Goal: Check status

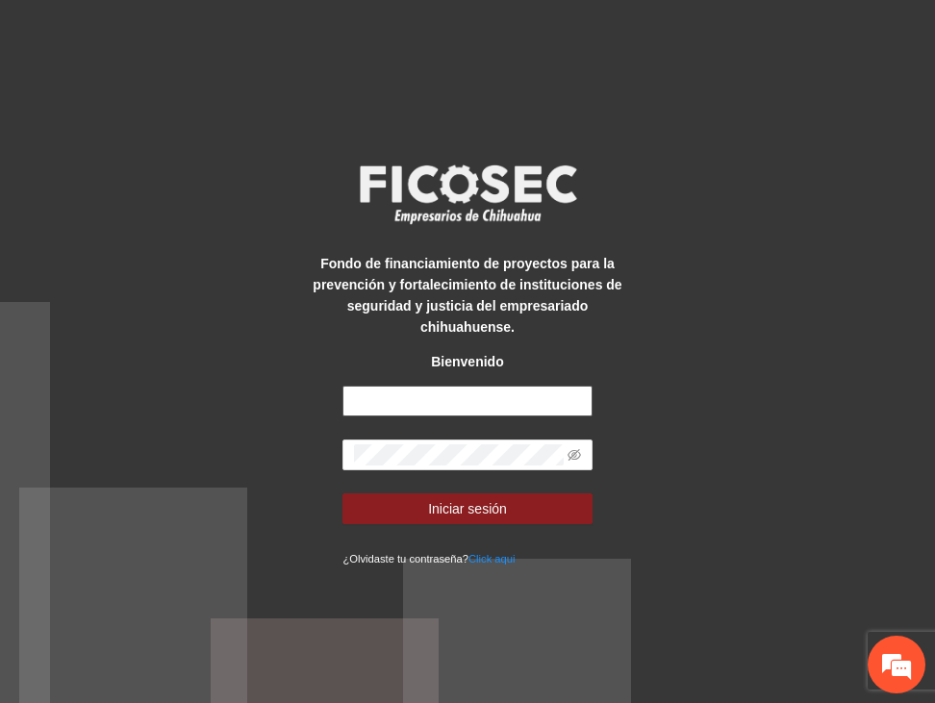
type input "**********"
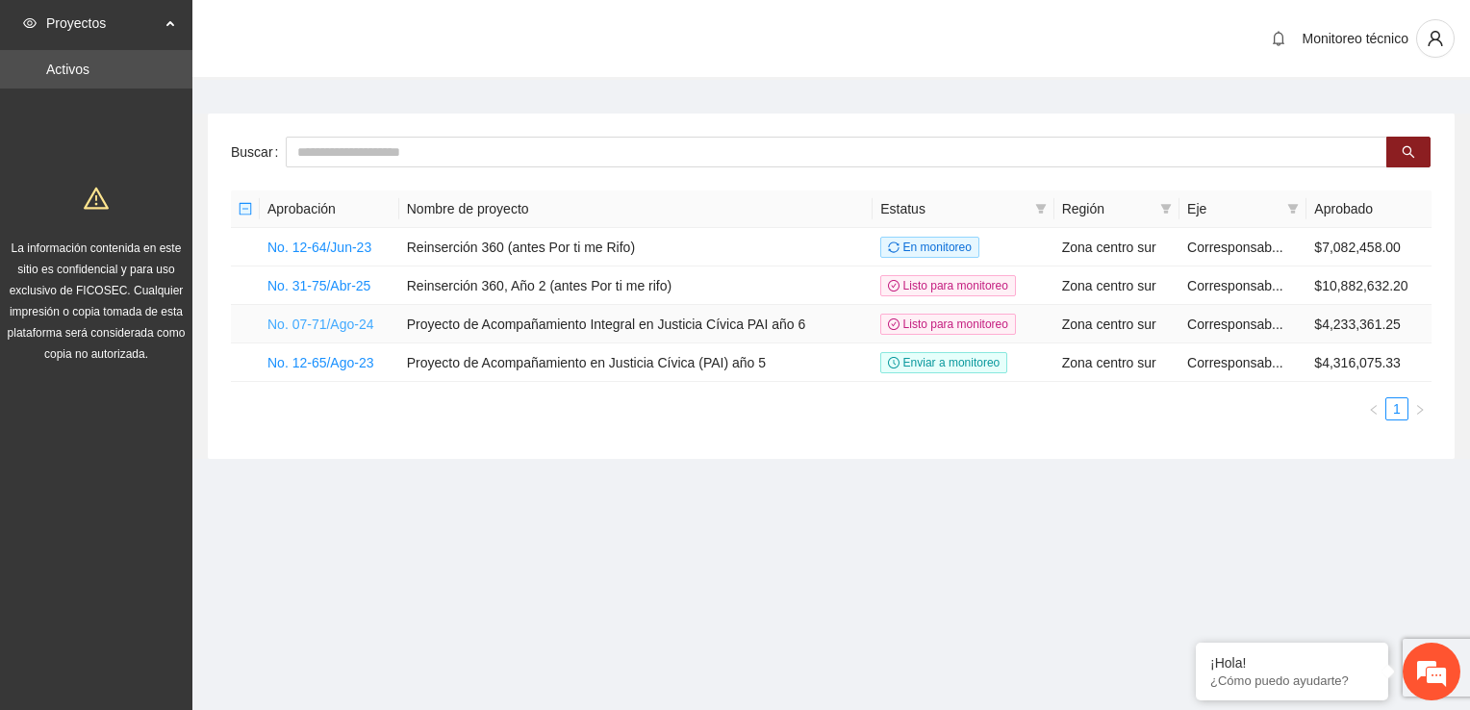
click at [327, 324] on link "No. 07-71/Ago-24" at bounding box center [320, 323] width 107 height 15
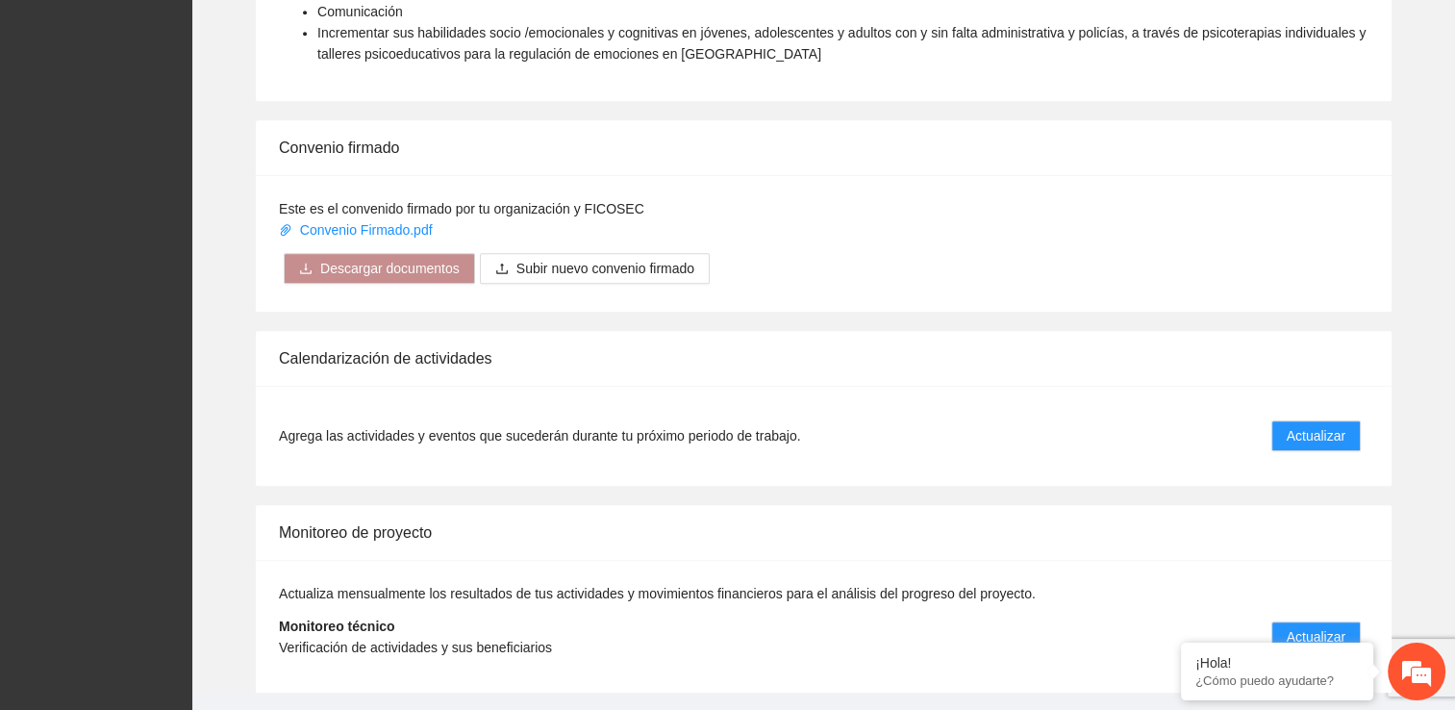
scroll to position [1570, 0]
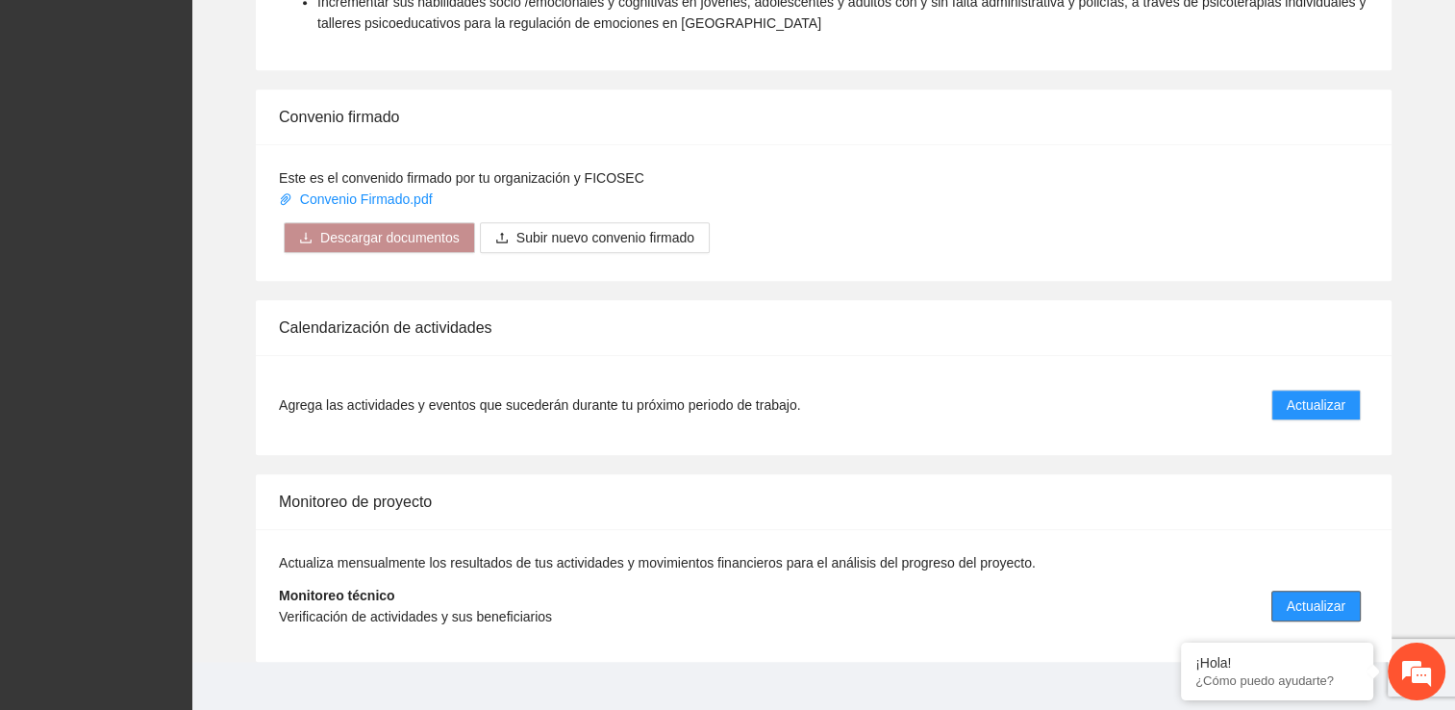
click at [934, 595] on span "Actualizar" at bounding box center [1316, 605] width 59 height 21
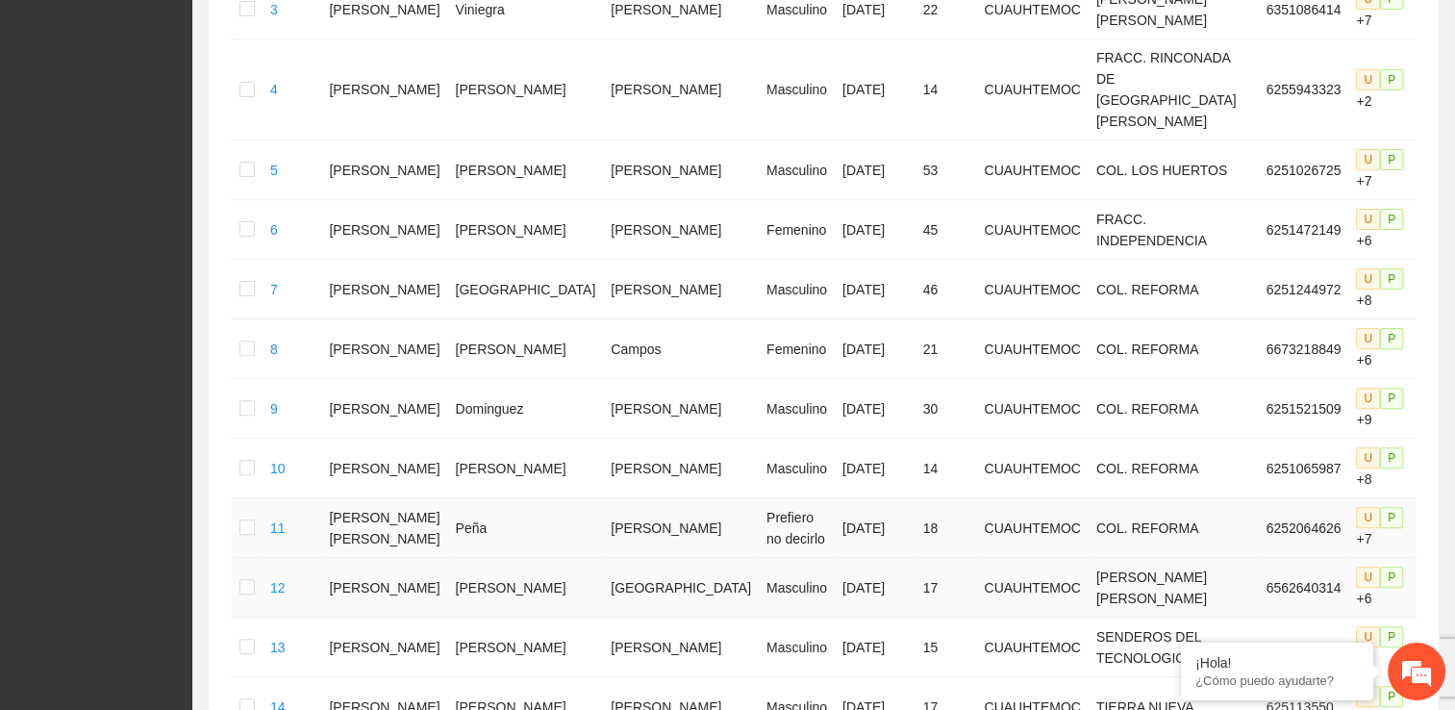
scroll to position [1132, 0]
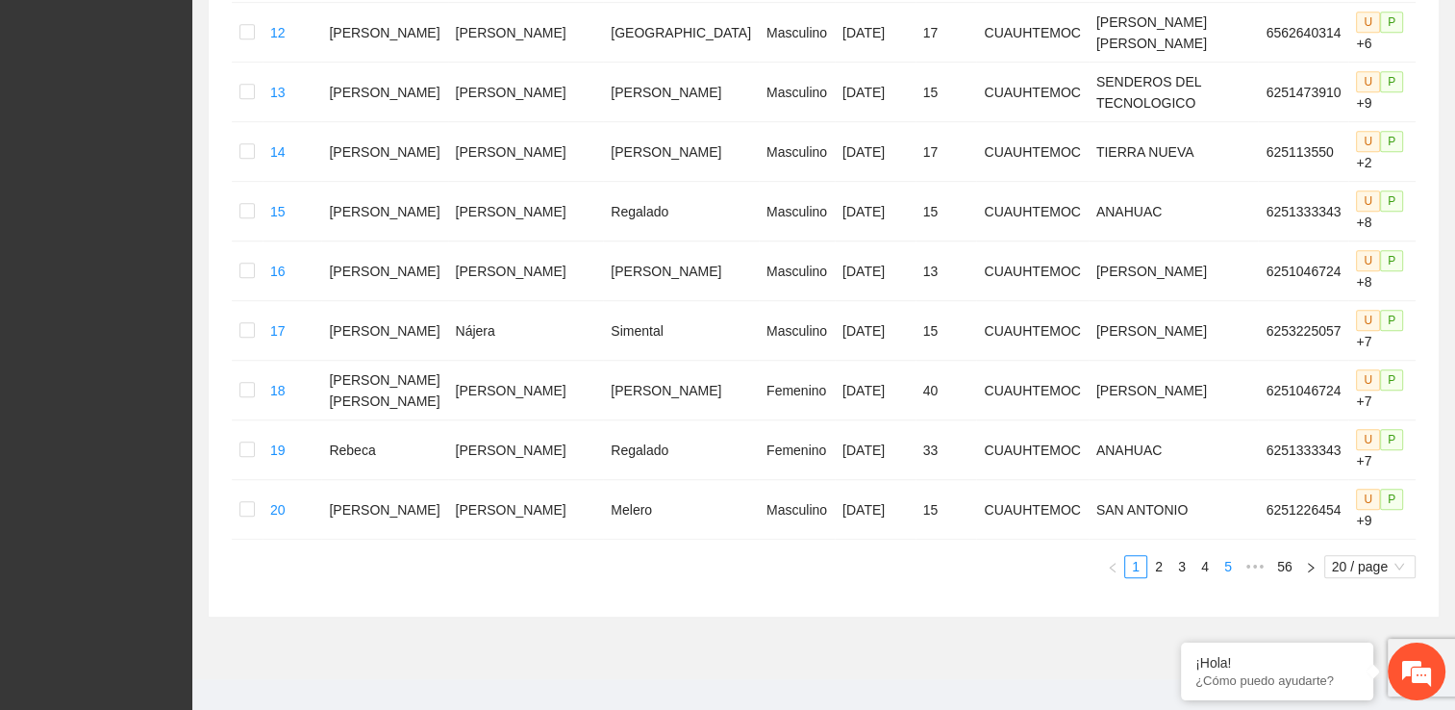
click at [934, 556] on link "5" at bounding box center [1228, 566] width 21 height 21
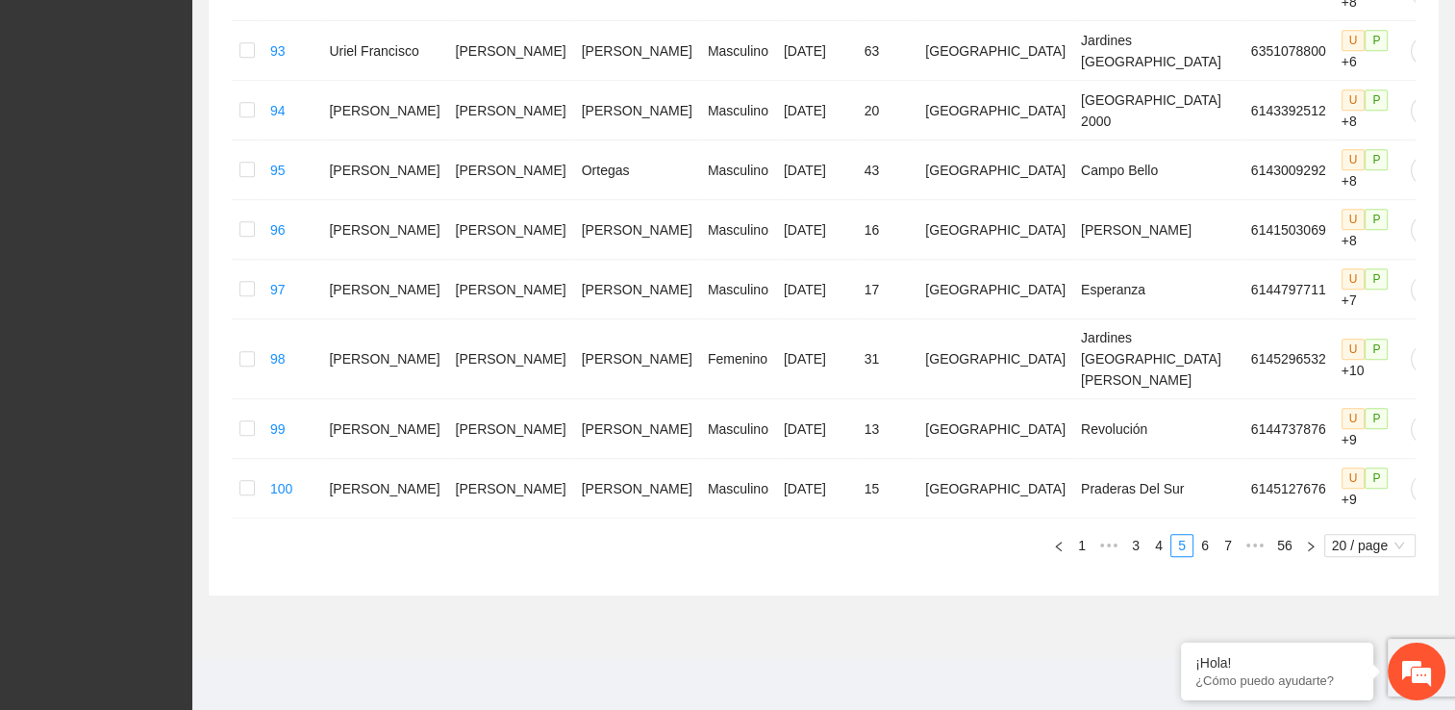
scroll to position [1021, 0]
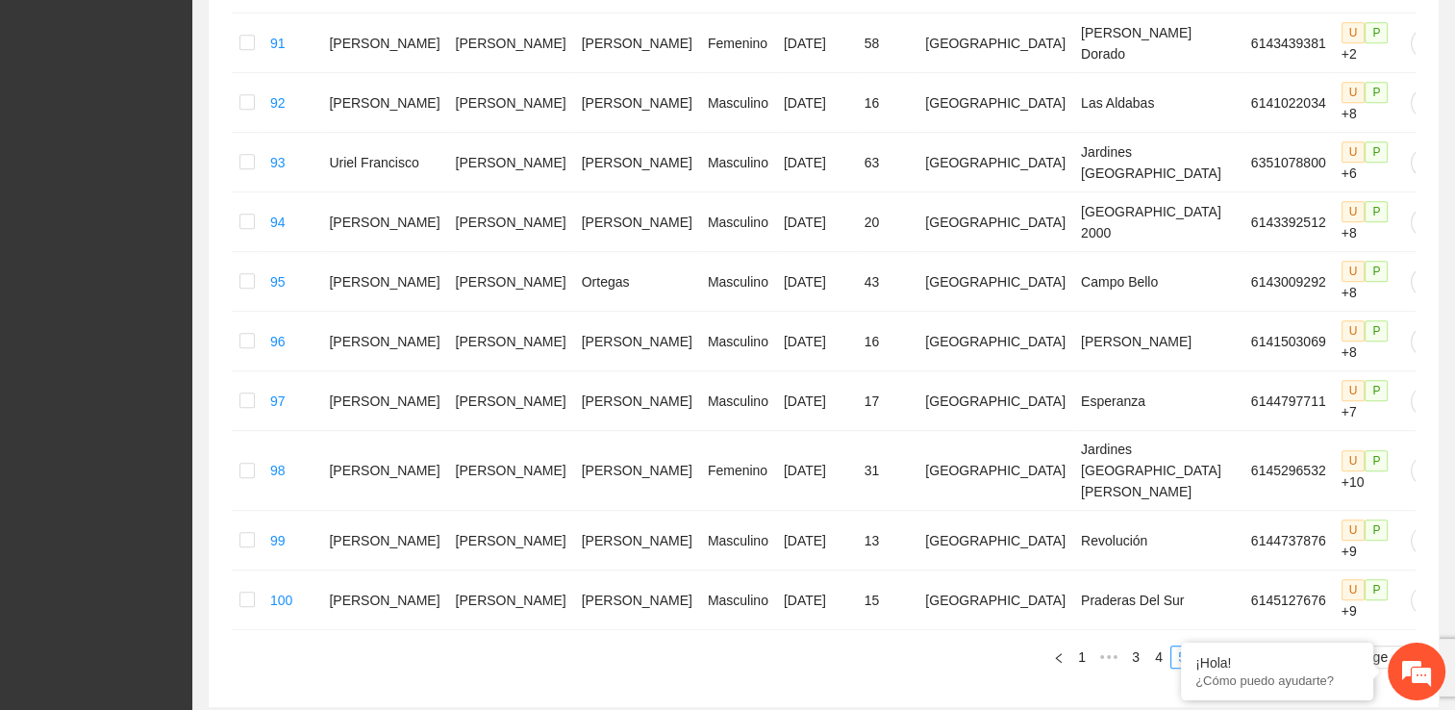
click at [934, 646] on link "7" at bounding box center [1228, 656] width 21 height 21
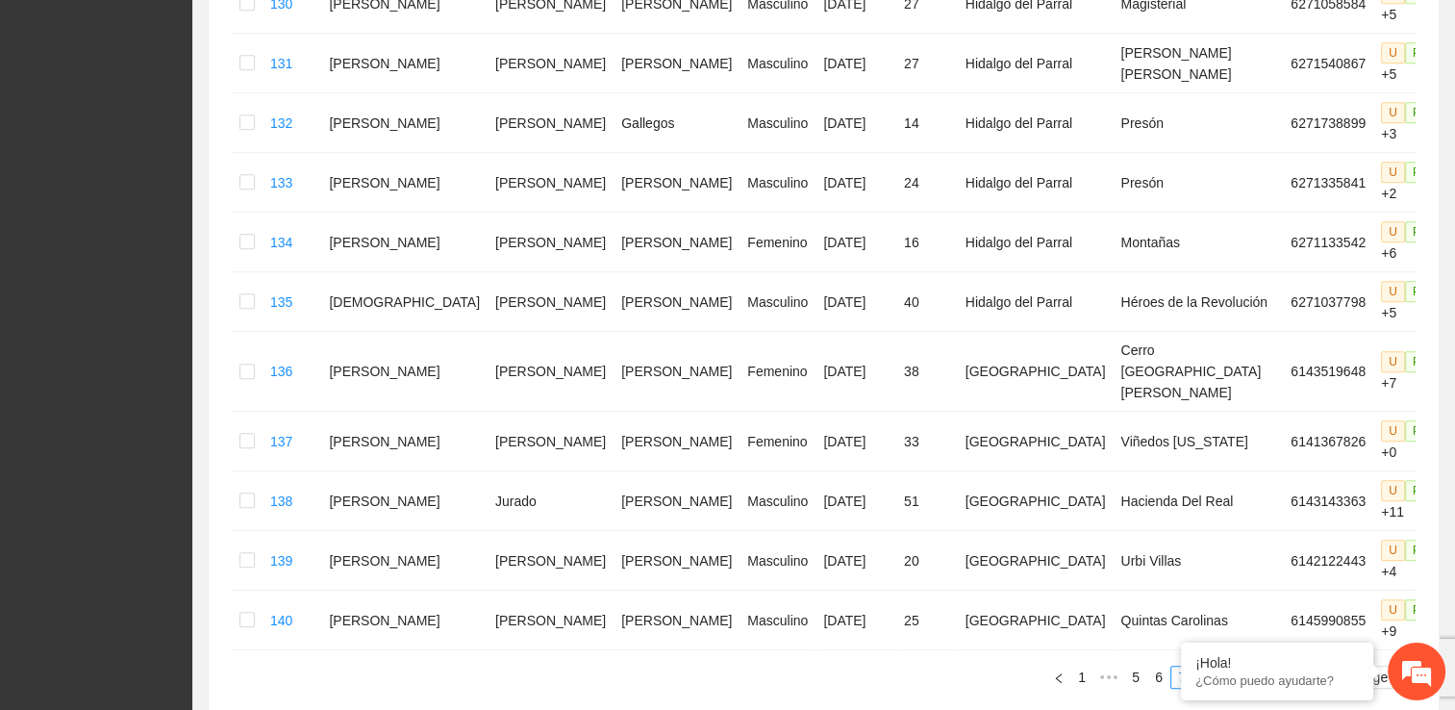
scroll to position [1020, 0]
click at [934, 668] on link "9" at bounding box center [1228, 678] width 21 height 21
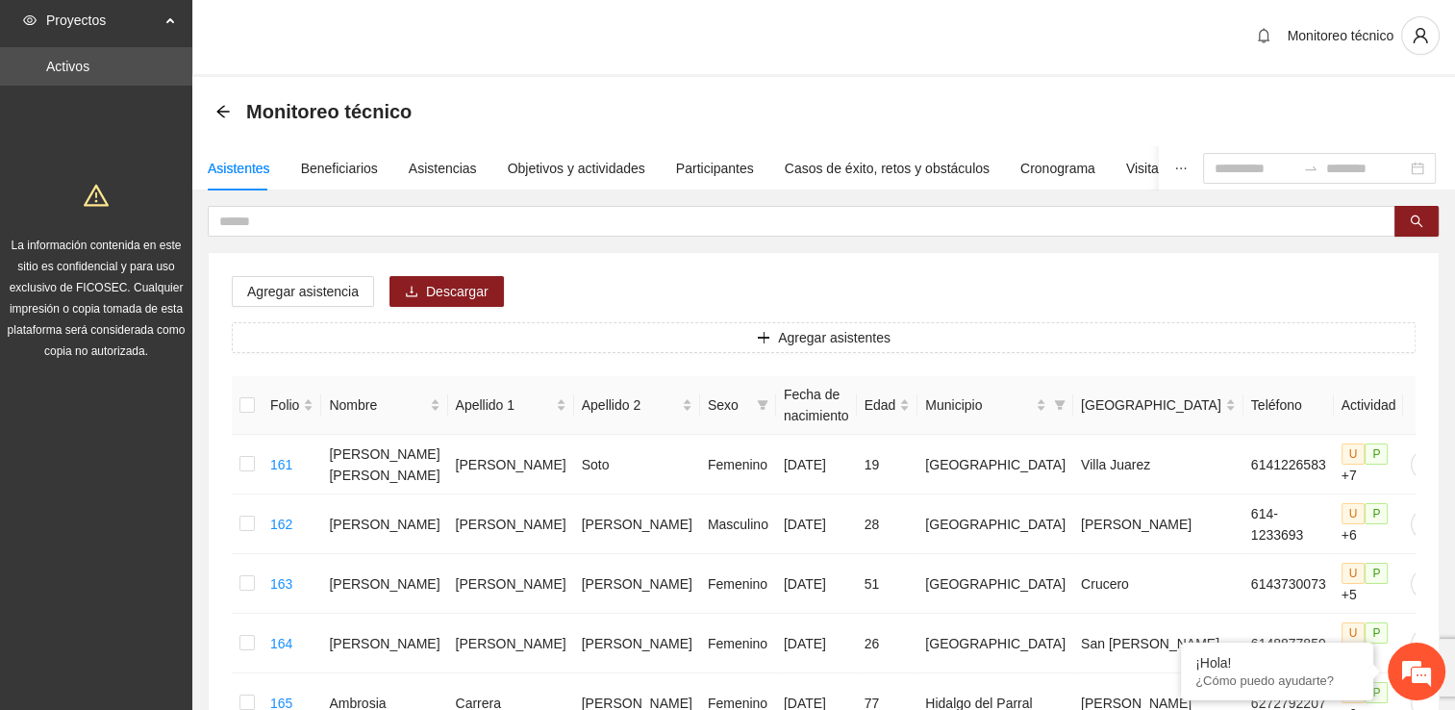
scroll to position [0, 0]
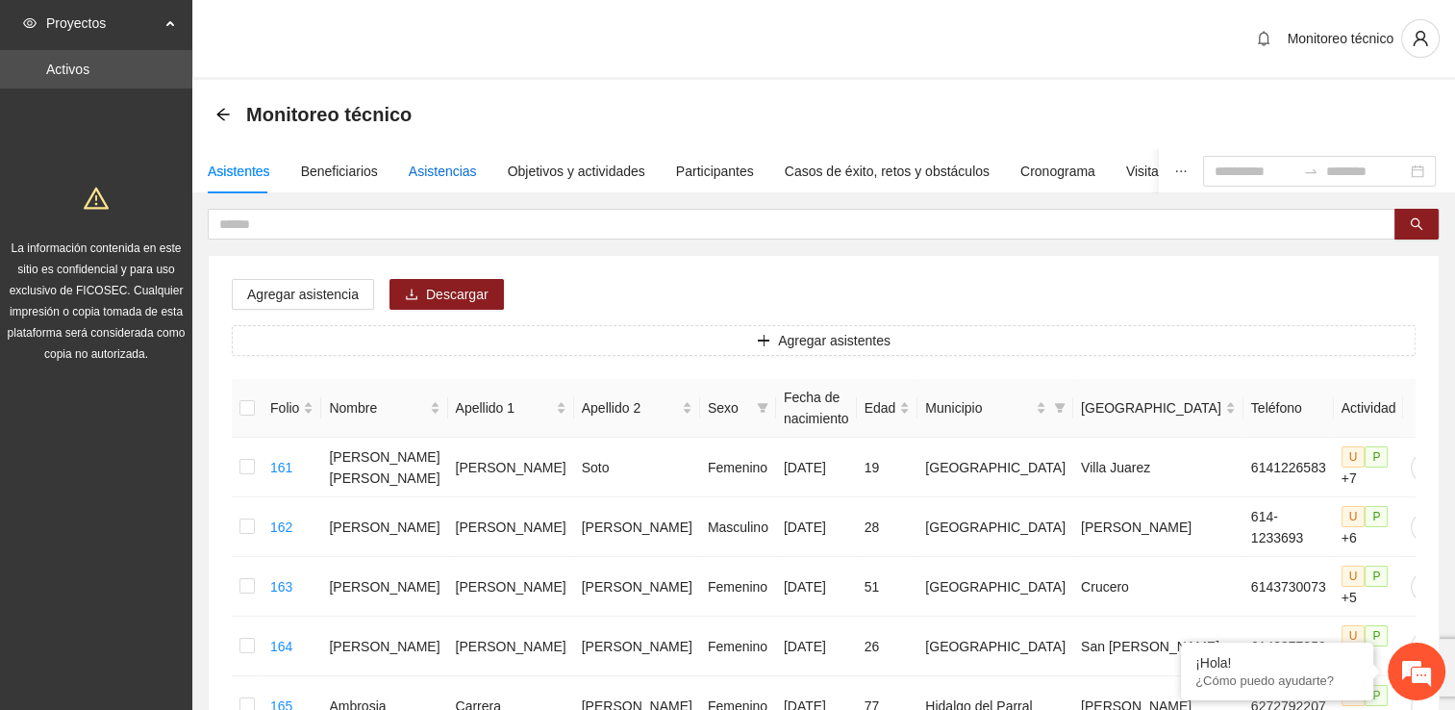
click at [449, 175] on div "Asistencias" at bounding box center [443, 171] width 68 height 21
